Goal: Obtain resource: Download file/media

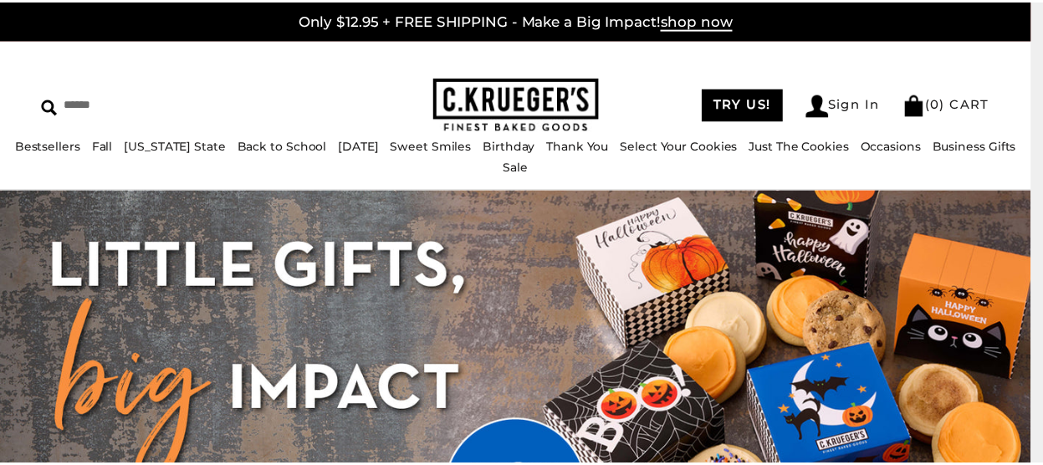
scroll to position [44, 0]
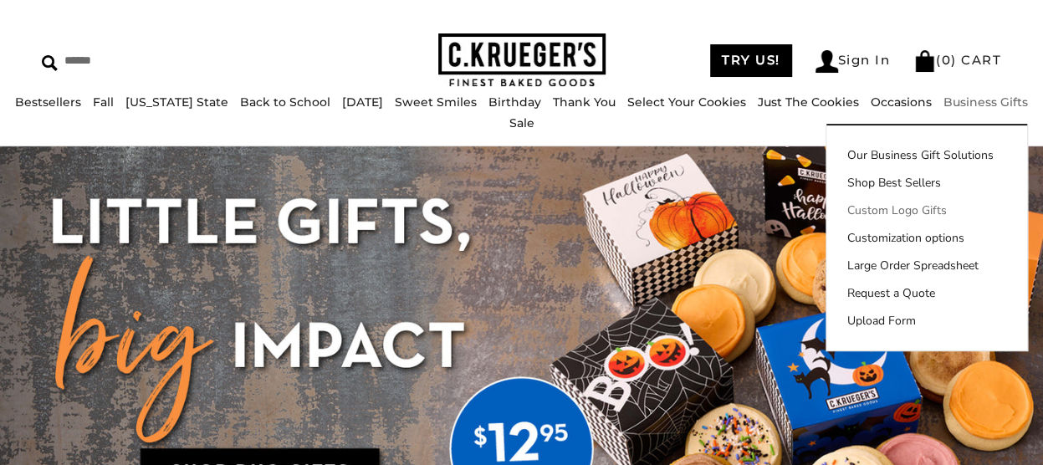
click at [858, 219] on link "Custom Logo Gifts" at bounding box center [927, 211] width 201 height 18
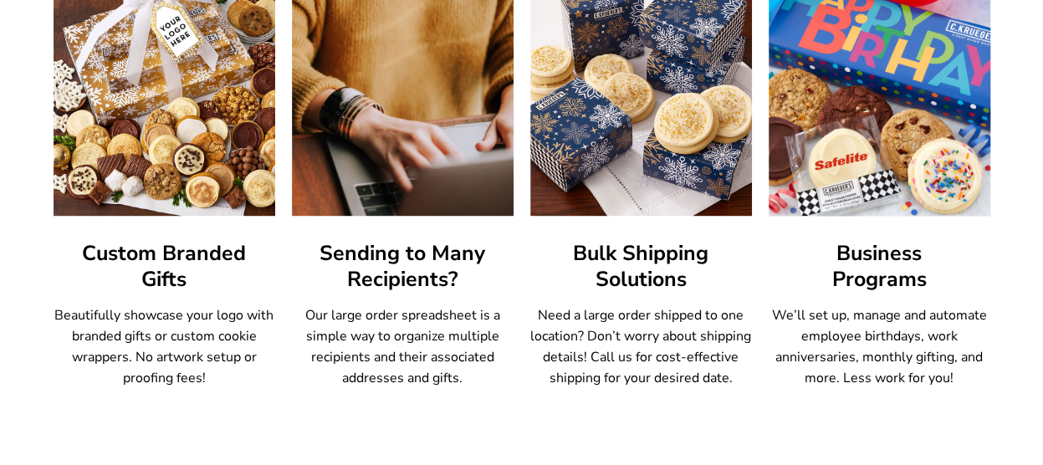
scroll to position [1054, 0]
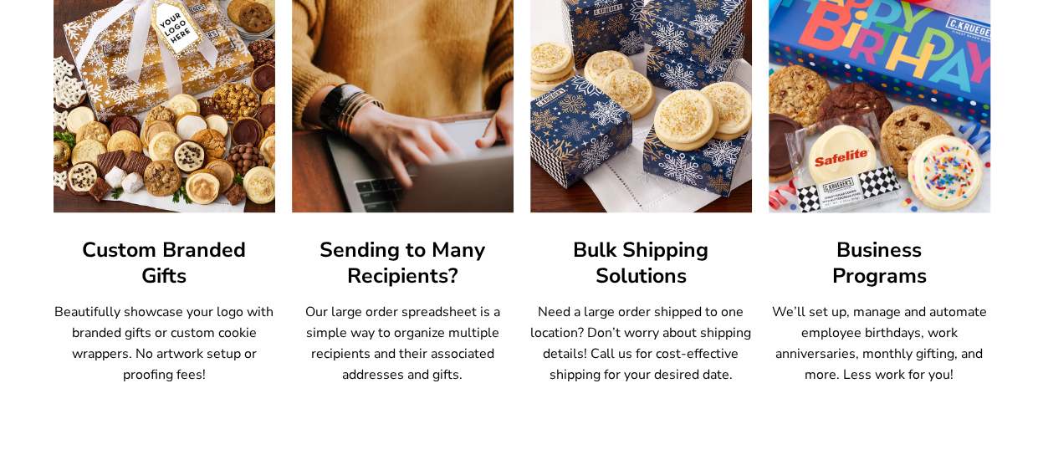
click at [852, 129] on img at bounding box center [879, 86] width 244 height 278
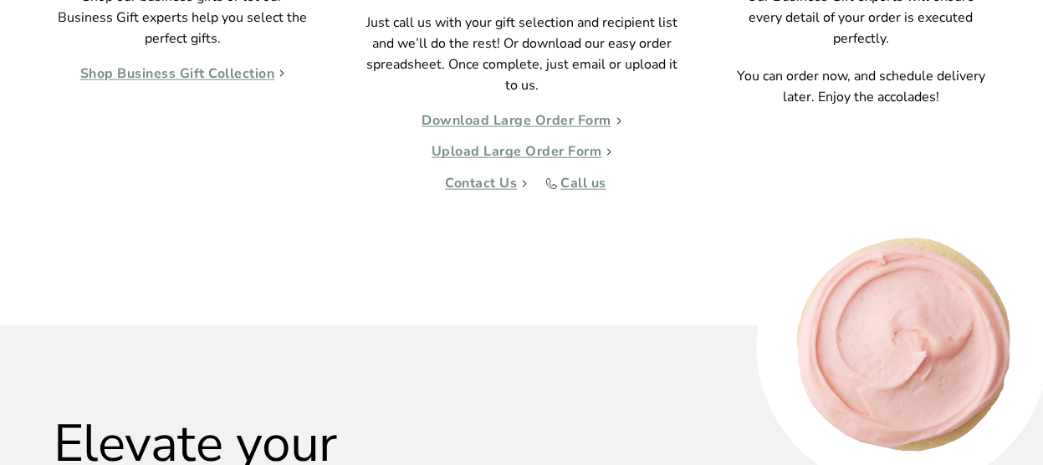
scroll to position [1781, 0]
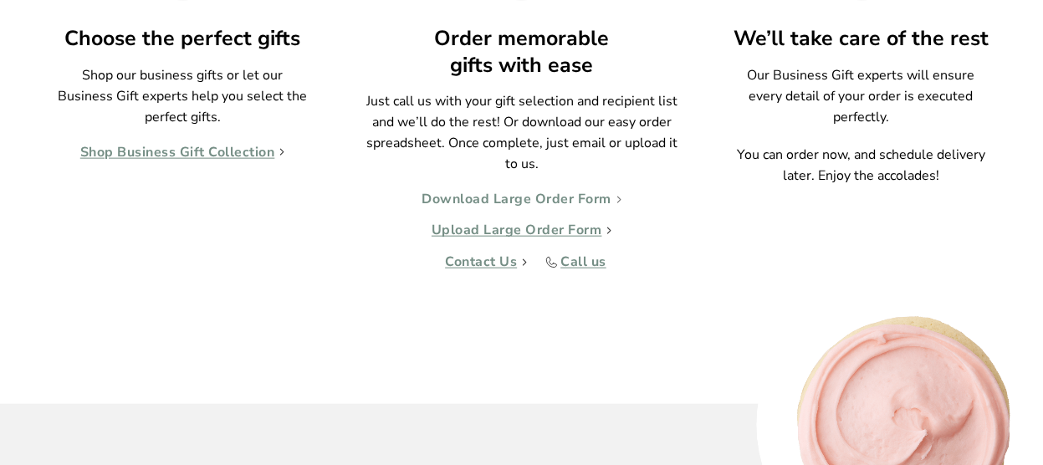
click at [517, 197] on link "Download Large Order Form" at bounding box center [522, 200] width 200 height 17
